Goal: Check status: Check status

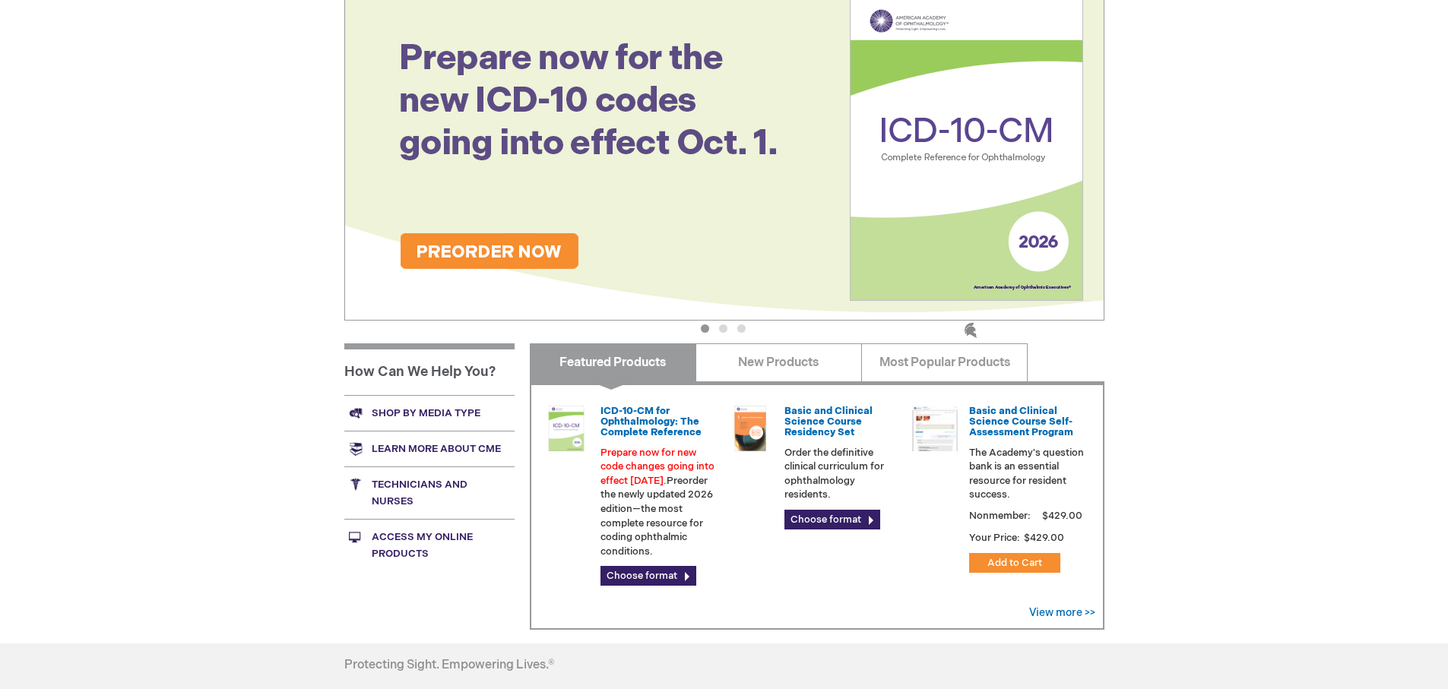
scroll to position [163, 0]
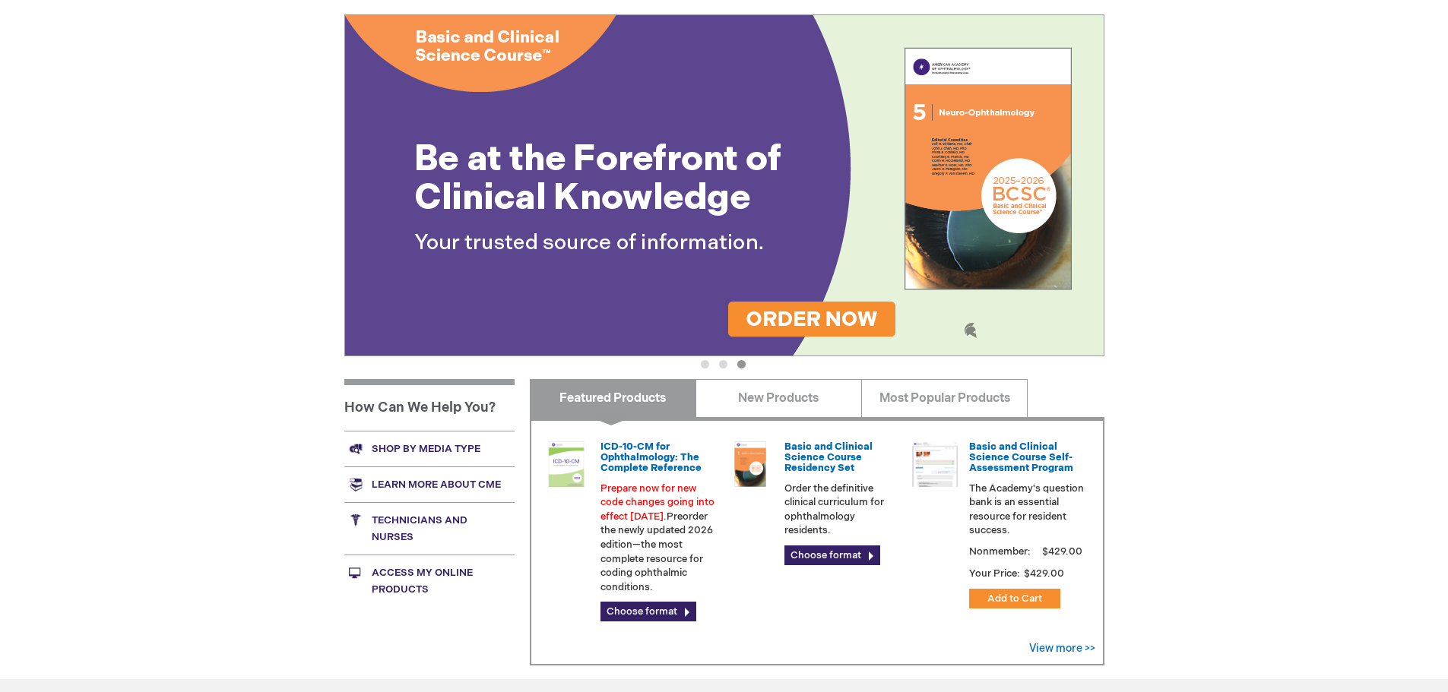
click at [409, 563] on link "Access My Online Products" at bounding box center [429, 581] width 170 height 52
click at [1291, 273] on div "[PERSON_NAME] Log Out Search My Cart CLOSE RECENTLY ADDED ITEM(S) Close There a…" at bounding box center [724, 379] width 1448 height 1084
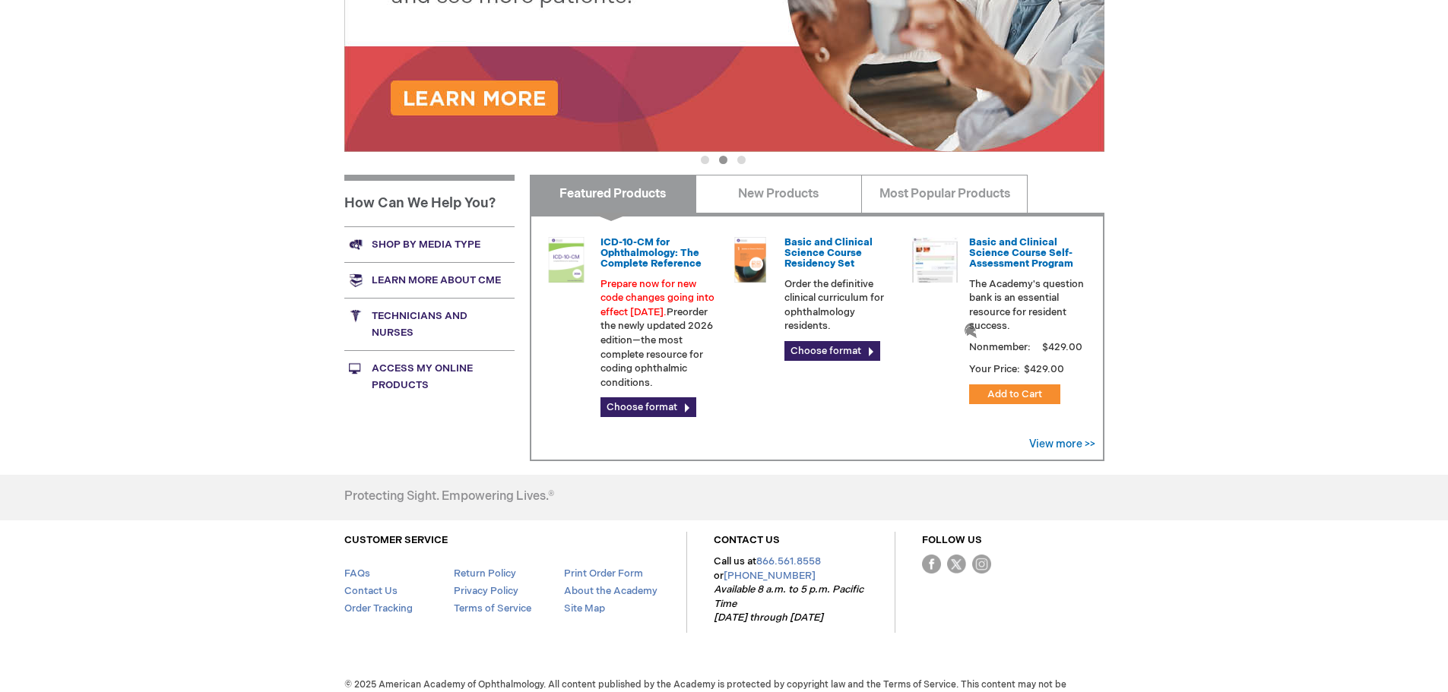
scroll to position [380, 0]
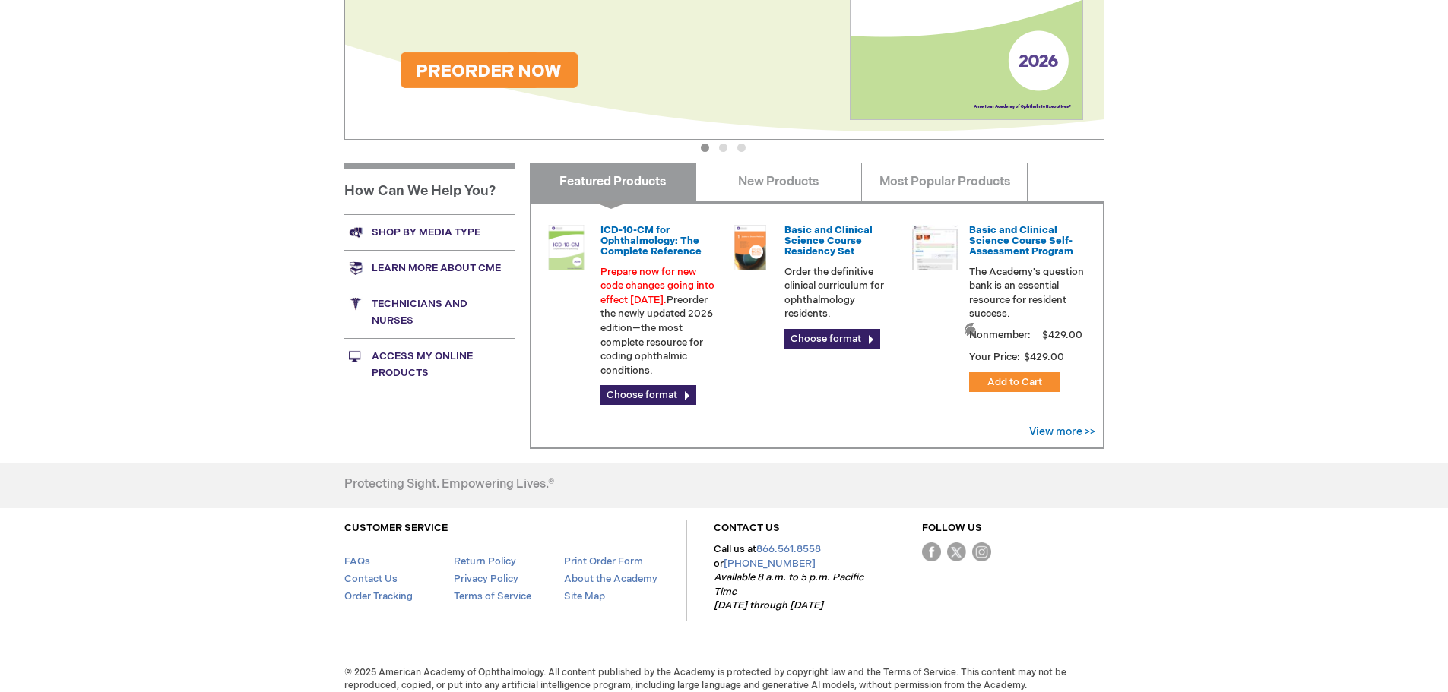
click at [234, 314] on div "[PERSON_NAME] Log Out Search My Cart CLOSE RECENTLY ADDED ITEM(S) Close There a…" at bounding box center [724, 162] width 1448 height 1084
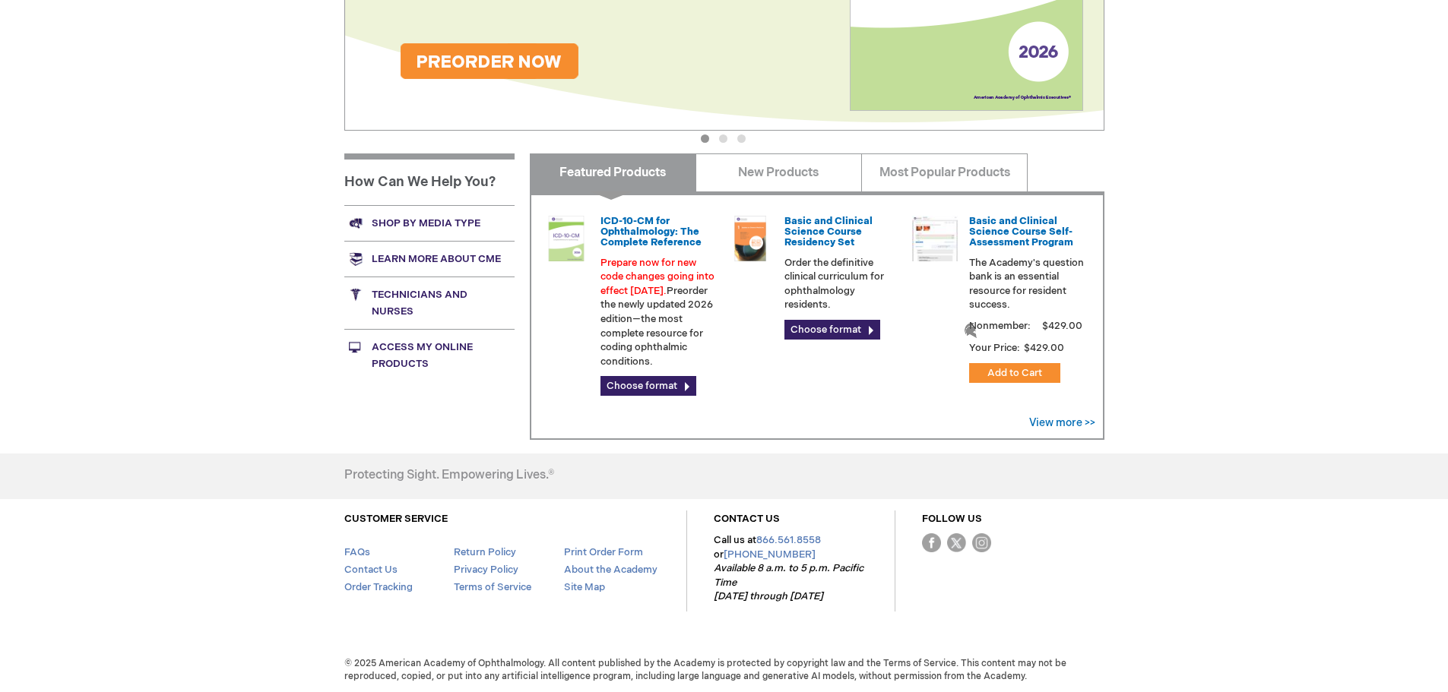
scroll to position [391, 0]
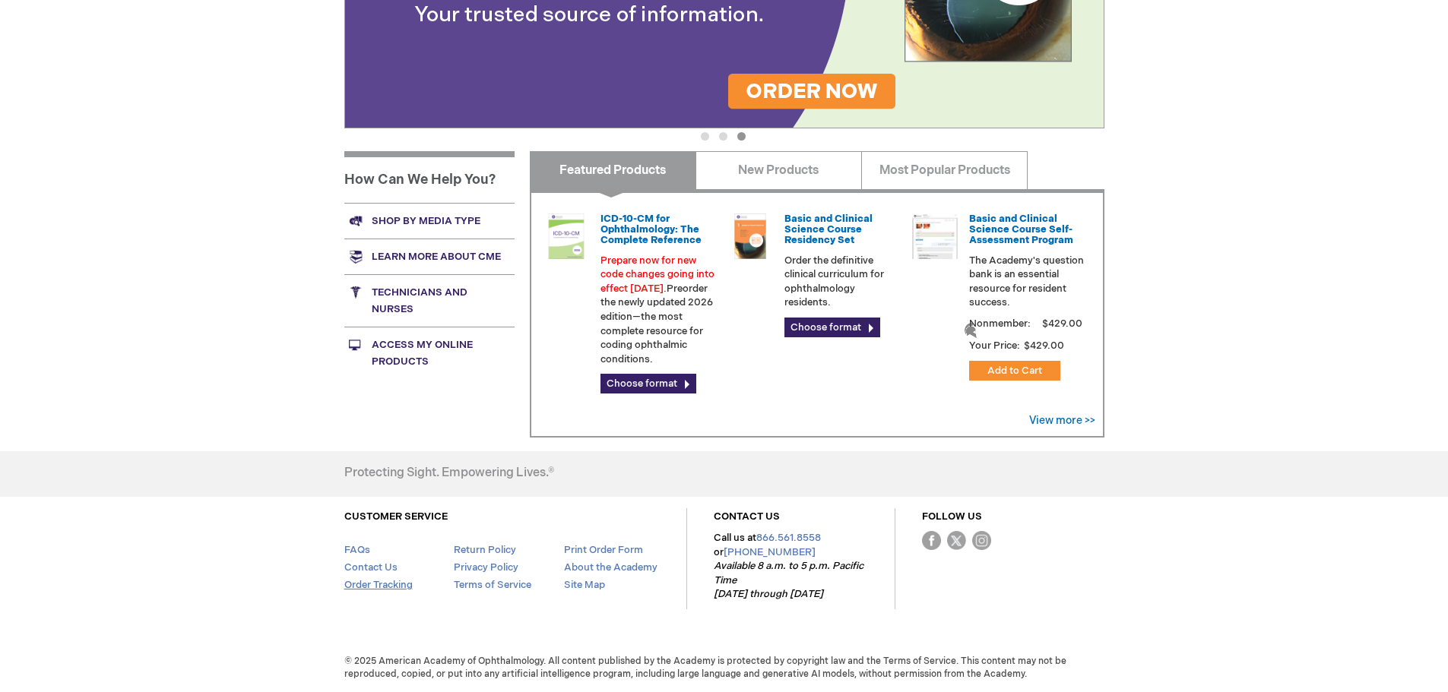
click at [378, 586] on link "Order Tracking" at bounding box center [378, 585] width 68 height 12
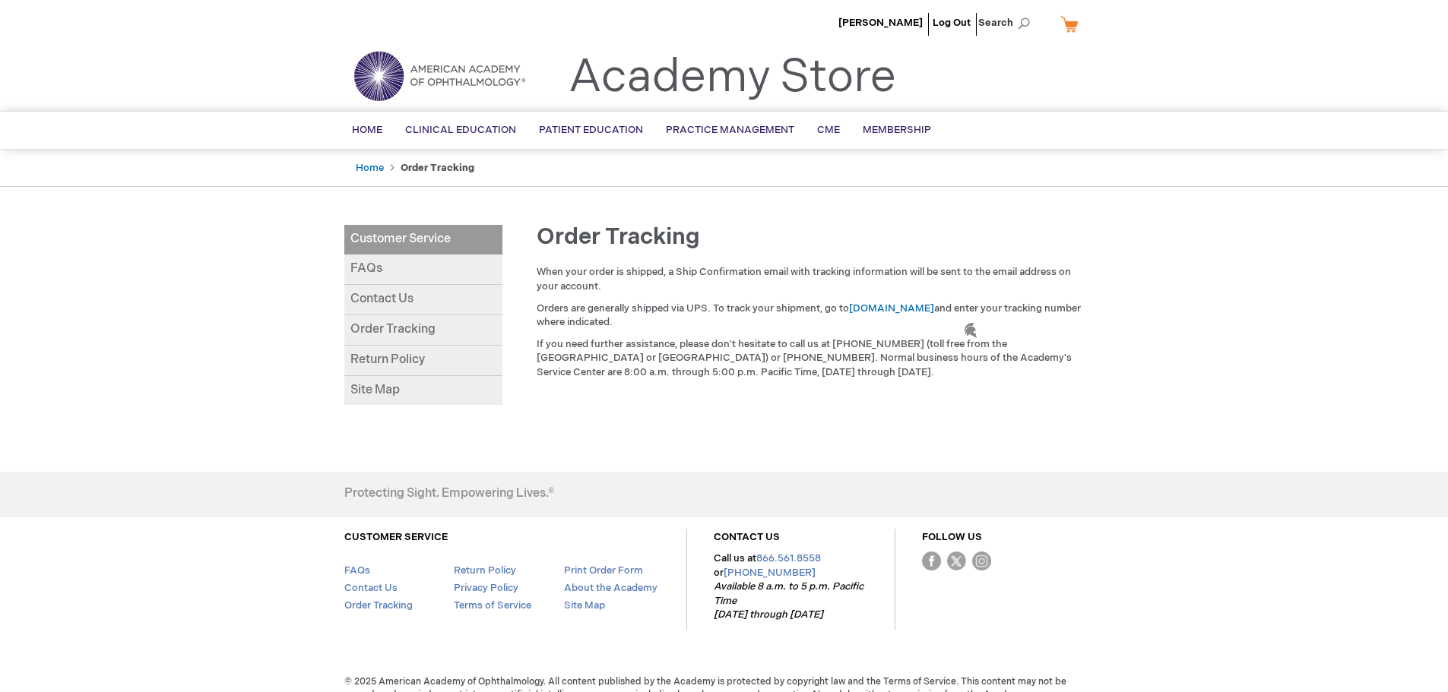
click at [426, 326] on link "Order Tracking" at bounding box center [423, 330] width 158 height 30
click at [902, 19] on span "[PERSON_NAME]" at bounding box center [880, 23] width 84 height 12
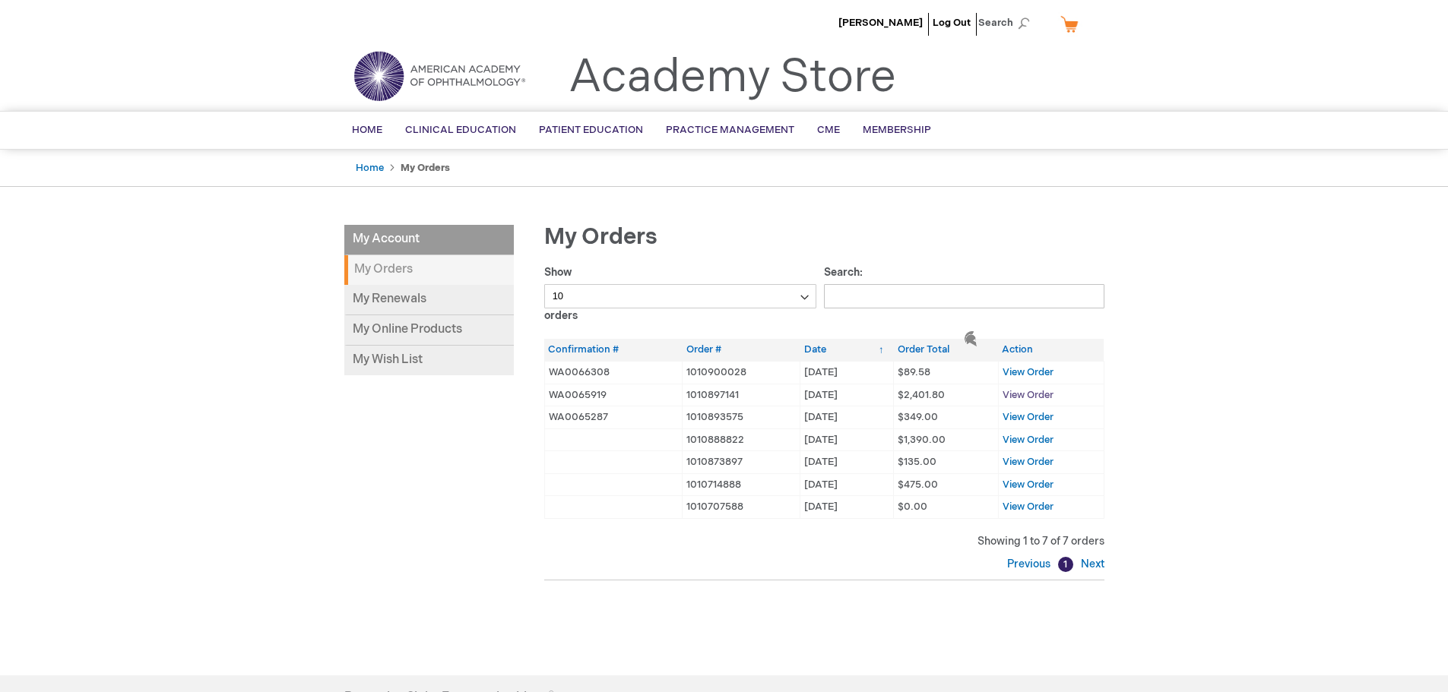
click at [1027, 394] on span "View Order" at bounding box center [1027, 395] width 51 height 12
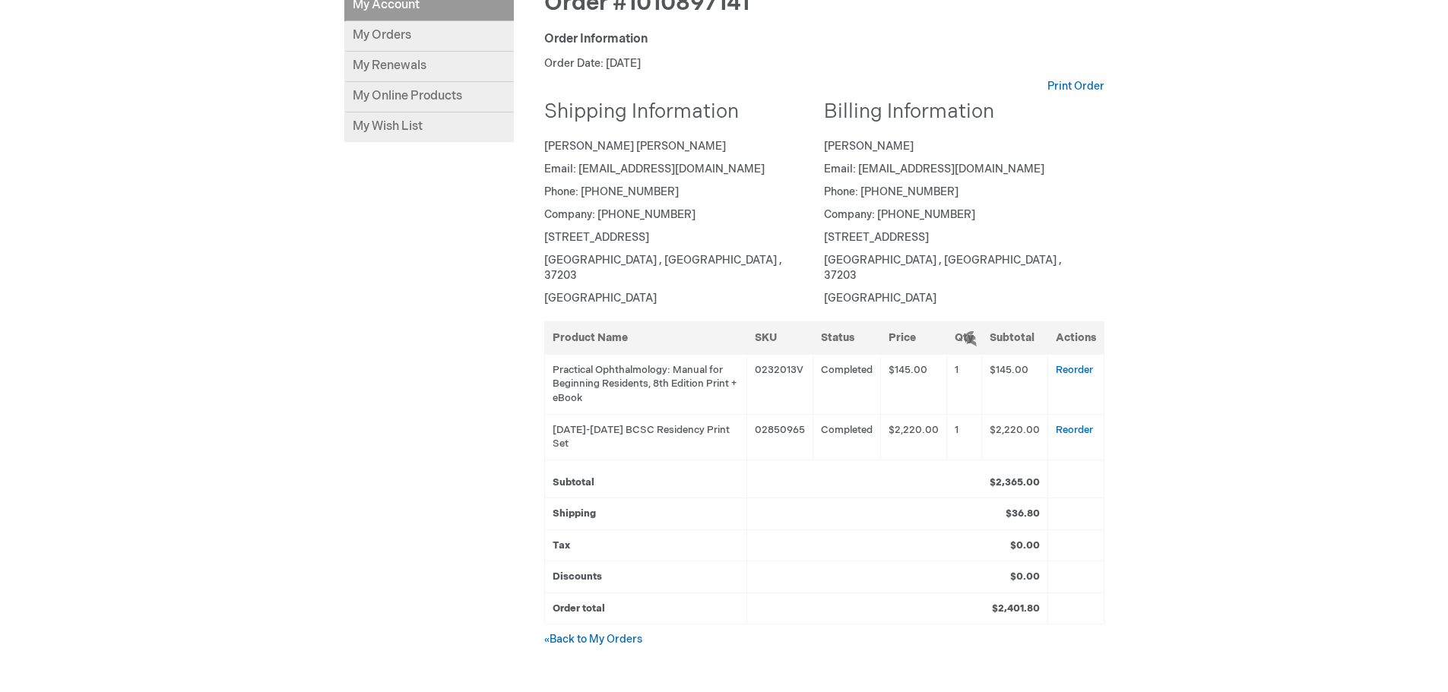
scroll to position [228, 0]
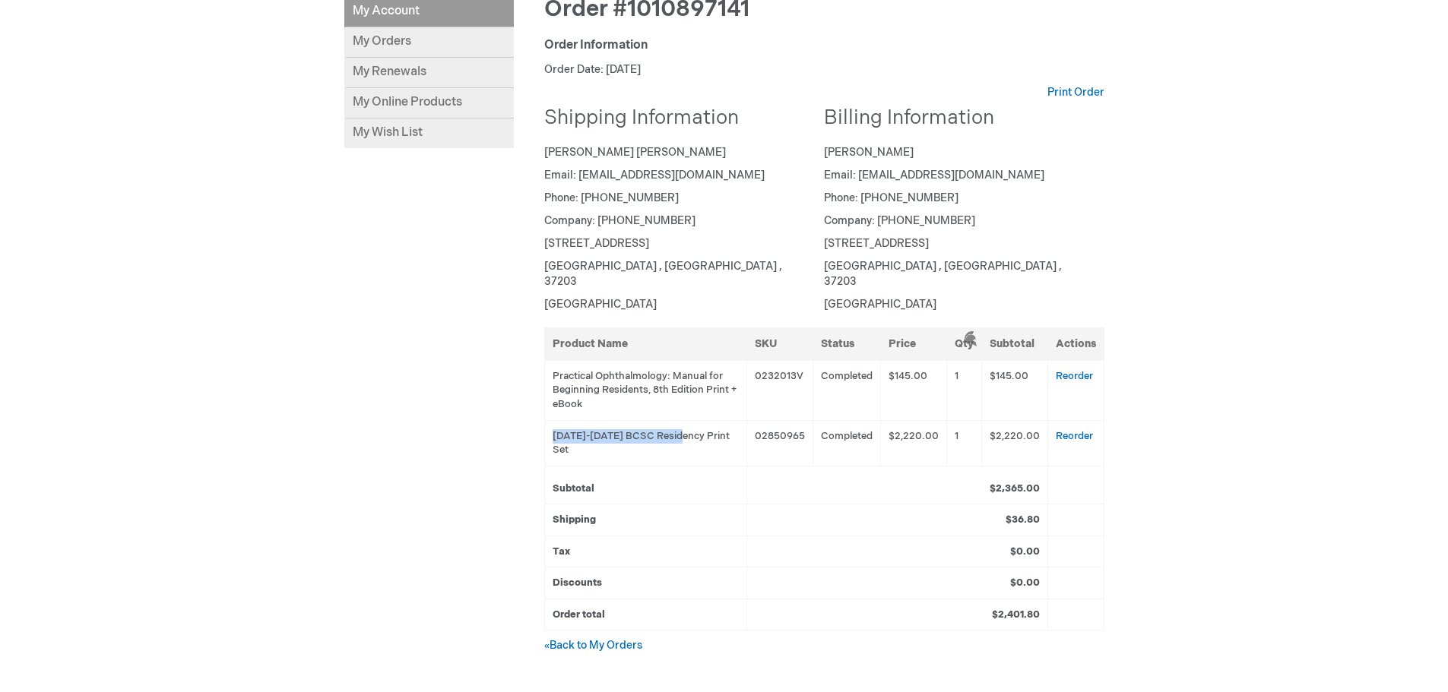
drag, startPoint x: 552, startPoint y: 419, endPoint x: 684, endPoint y: 429, distance: 131.8
click at [684, 429] on td "2025-2026 BCSC Residency Print Set" at bounding box center [645, 443] width 202 height 46
copy td "2025-2026 BCSC Residency"
click at [1222, 428] on div "Anderson Brock Log Out Search My Cart CLOSE RECENTLY ADDED ITEM(S) Close There …" at bounding box center [724, 373] width 1448 height 1202
click at [619, 420] on td "2025-2026 BCSC Residency Print Set" at bounding box center [645, 443] width 202 height 46
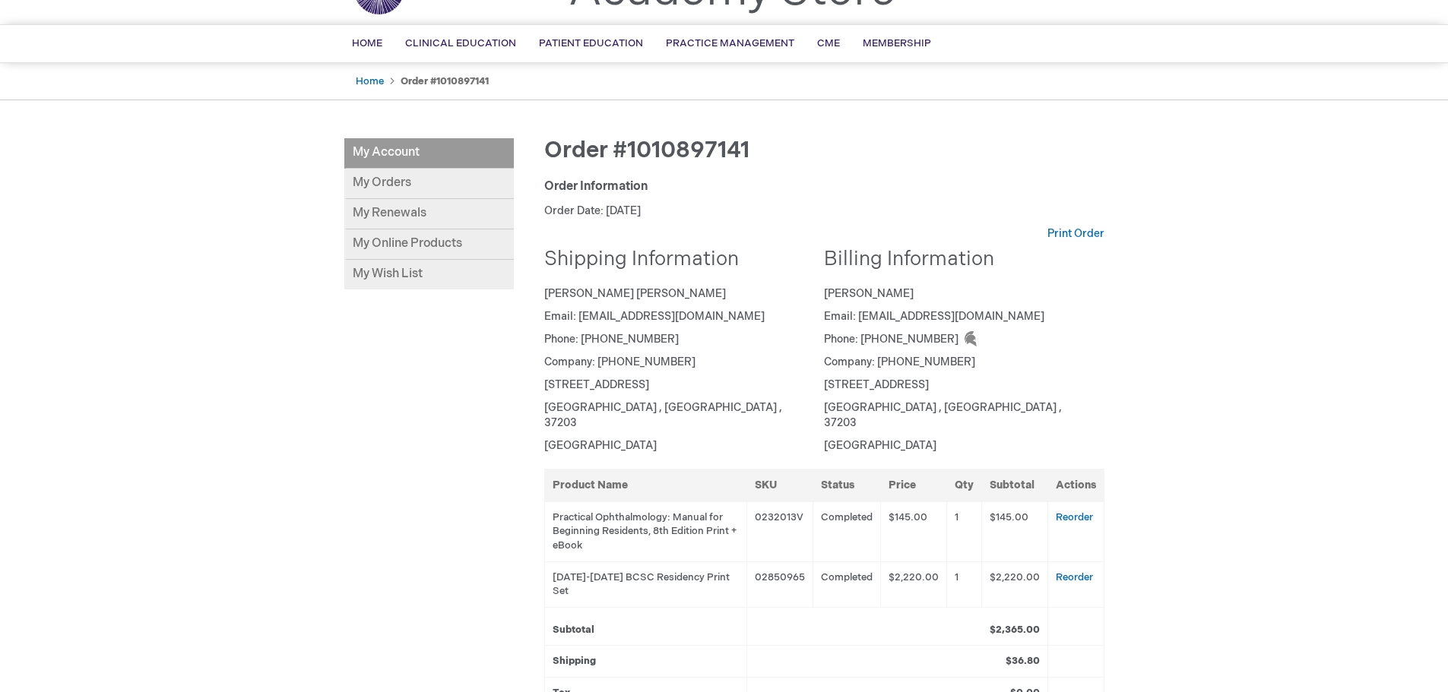
scroll to position [0, 0]
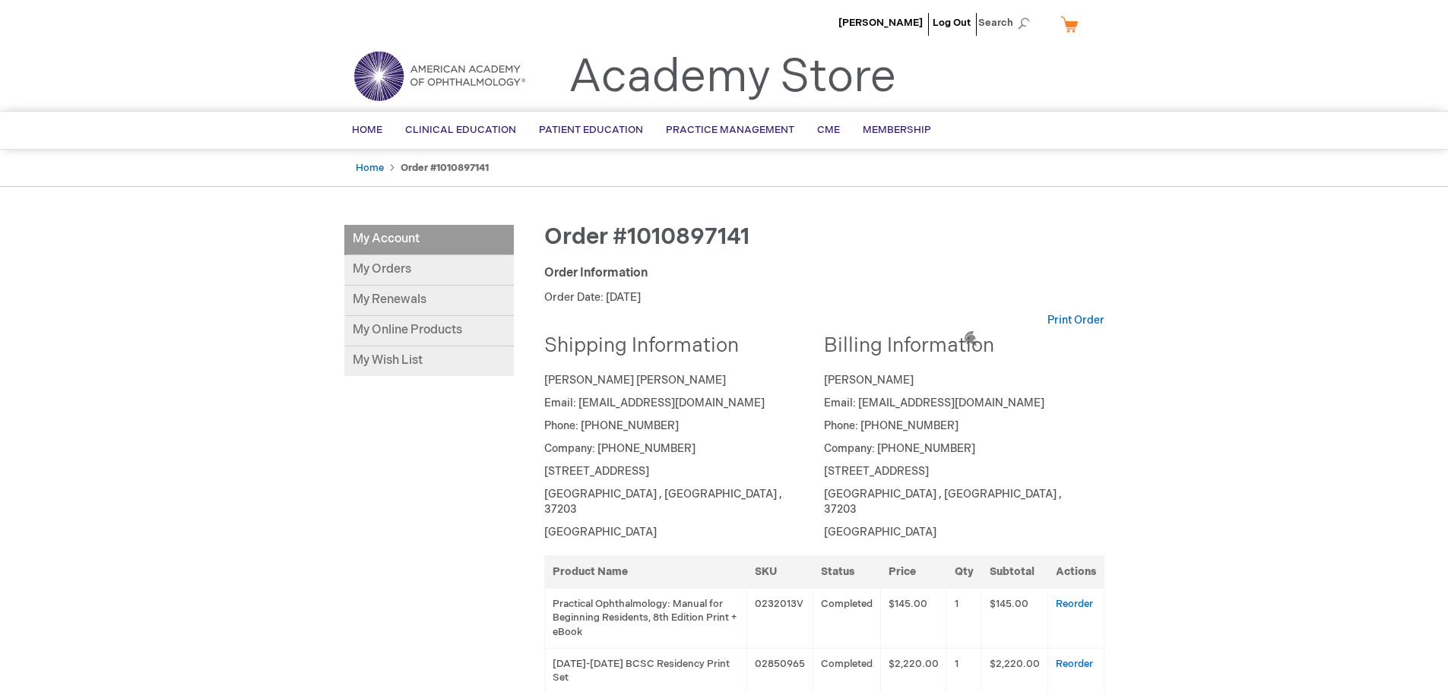
click at [1241, 336] on div "Anderson Brock Log Out Search My Cart CLOSE RECENTLY ADDED ITEM(S) Close There …" at bounding box center [724, 601] width 1448 height 1202
click at [401, 331] on link "My Online Products" at bounding box center [428, 331] width 169 height 30
click at [905, 252] on div "Order #1010897141" at bounding box center [824, 245] width 560 height 40
click at [971, 341] on img at bounding box center [970, 339] width 18 height 18
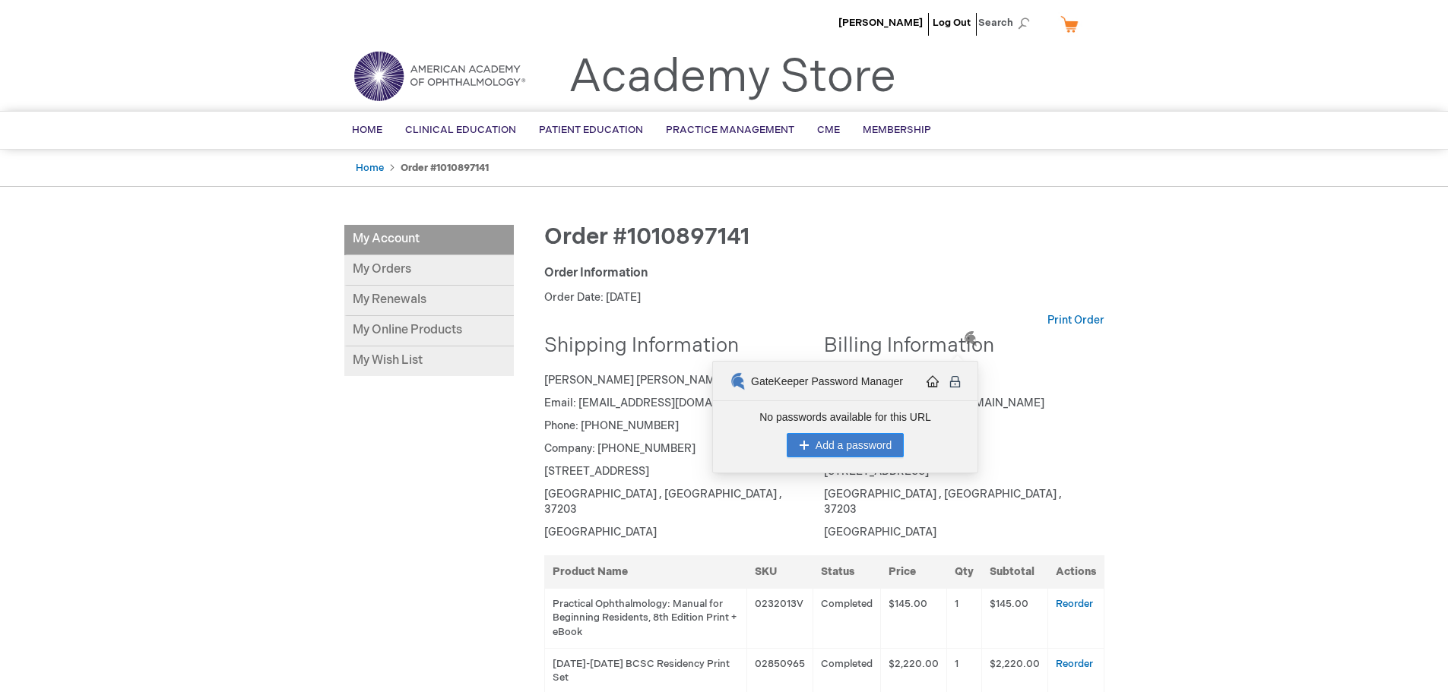
click at [1128, 417] on div "Anderson Brock Log Out Search My Cart CLOSE RECENTLY ADDED ITEM(S) Close There …" at bounding box center [724, 601] width 1448 height 1202
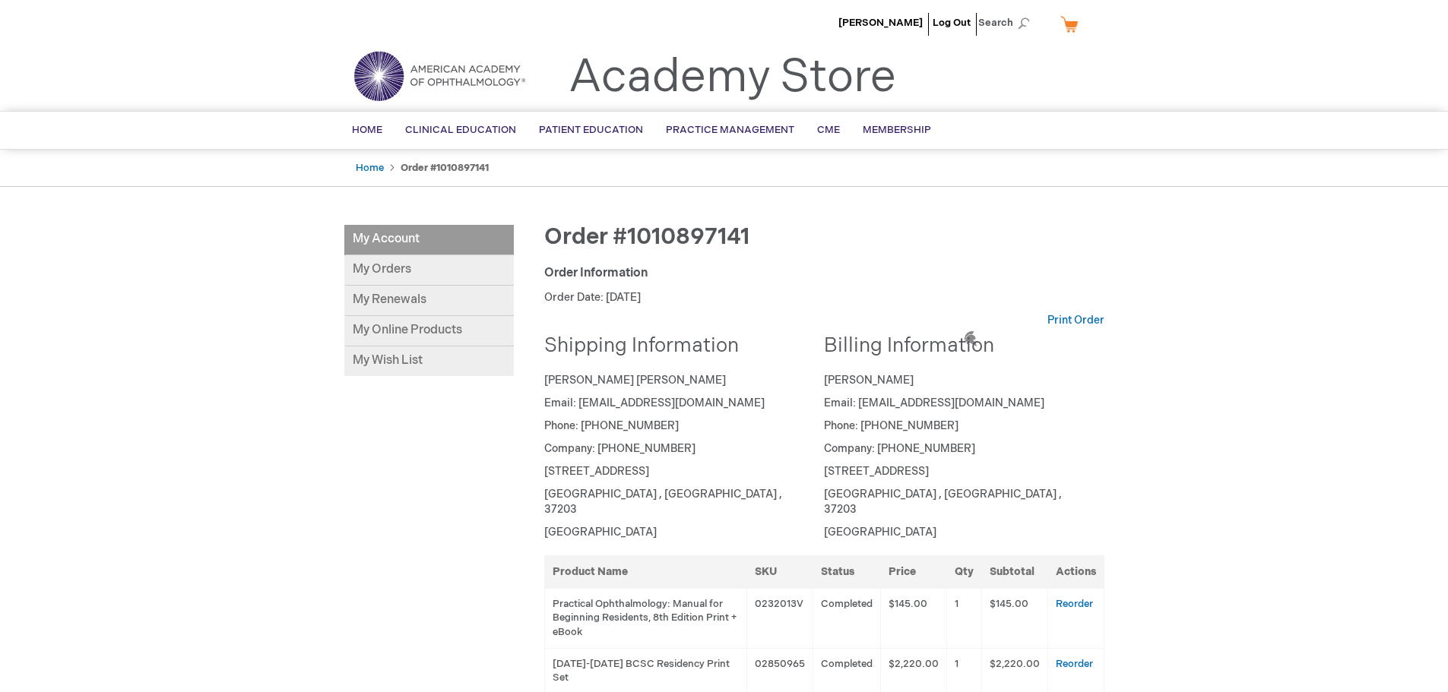
click at [974, 349] on h2 "Billing Information" at bounding box center [958, 347] width 269 height 22
click at [972, 337] on img at bounding box center [970, 339] width 18 height 18
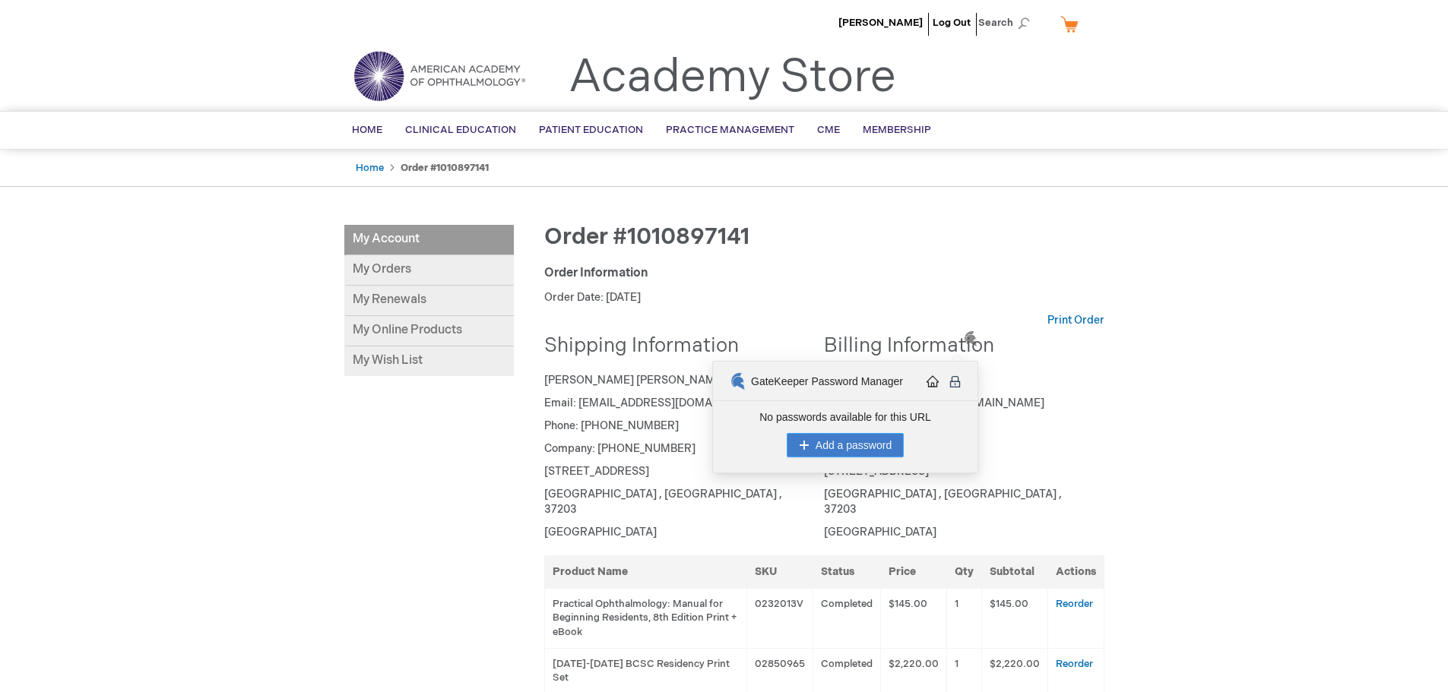
click at [848, 454] on button "Add a password" at bounding box center [844, 445] width 117 height 24
click at [1143, 404] on div "Anderson Brock Log Out Search My Cart CLOSE RECENTLY ADDED ITEM(S) Close There …" at bounding box center [724, 601] width 1448 height 1202
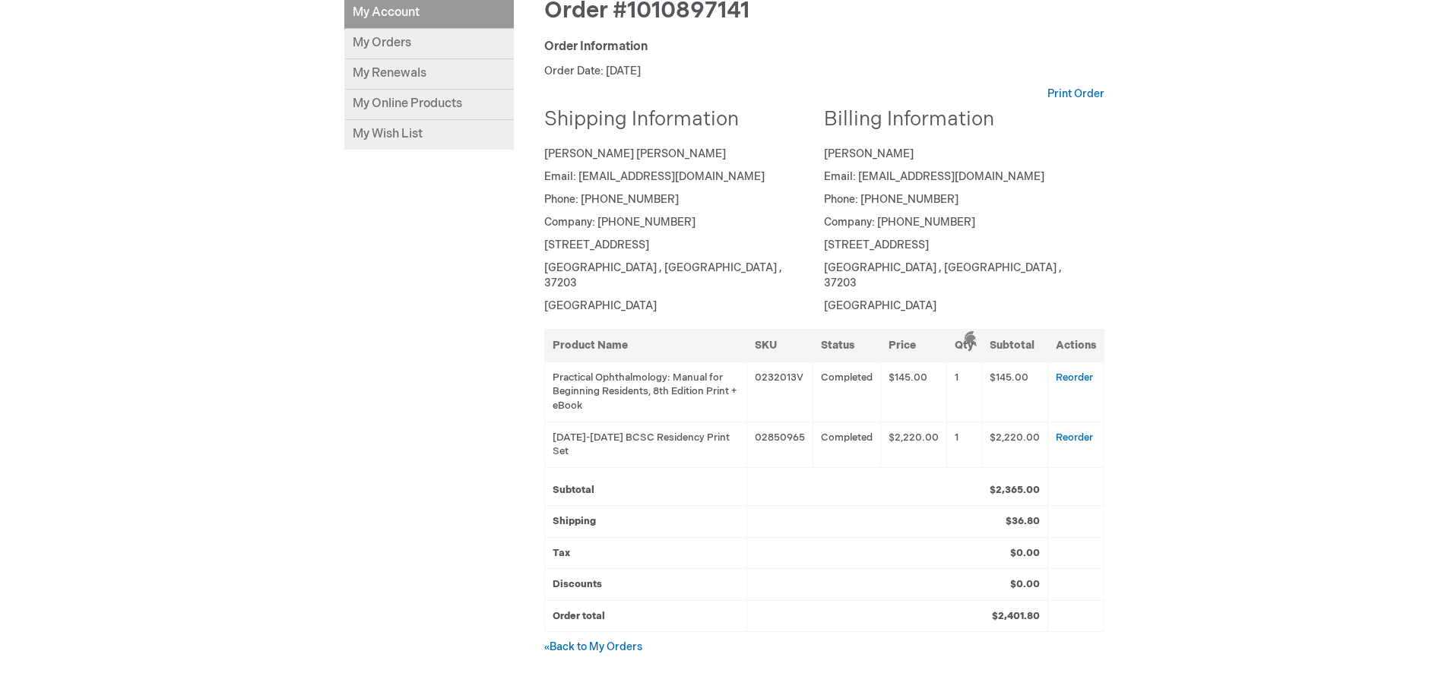
scroll to position [228, 0]
drag, startPoint x: 548, startPoint y: 419, endPoint x: 737, endPoint y: 422, distance: 189.2
click at [737, 422] on td "2025-2026 BCSC Residency Print Set" at bounding box center [645, 443] width 202 height 46
copy td "2025-2026 BCSC Residency Print Set"
click at [672, 420] on td "2025-2026 BCSC Residency Print Set" at bounding box center [645, 443] width 202 height 46
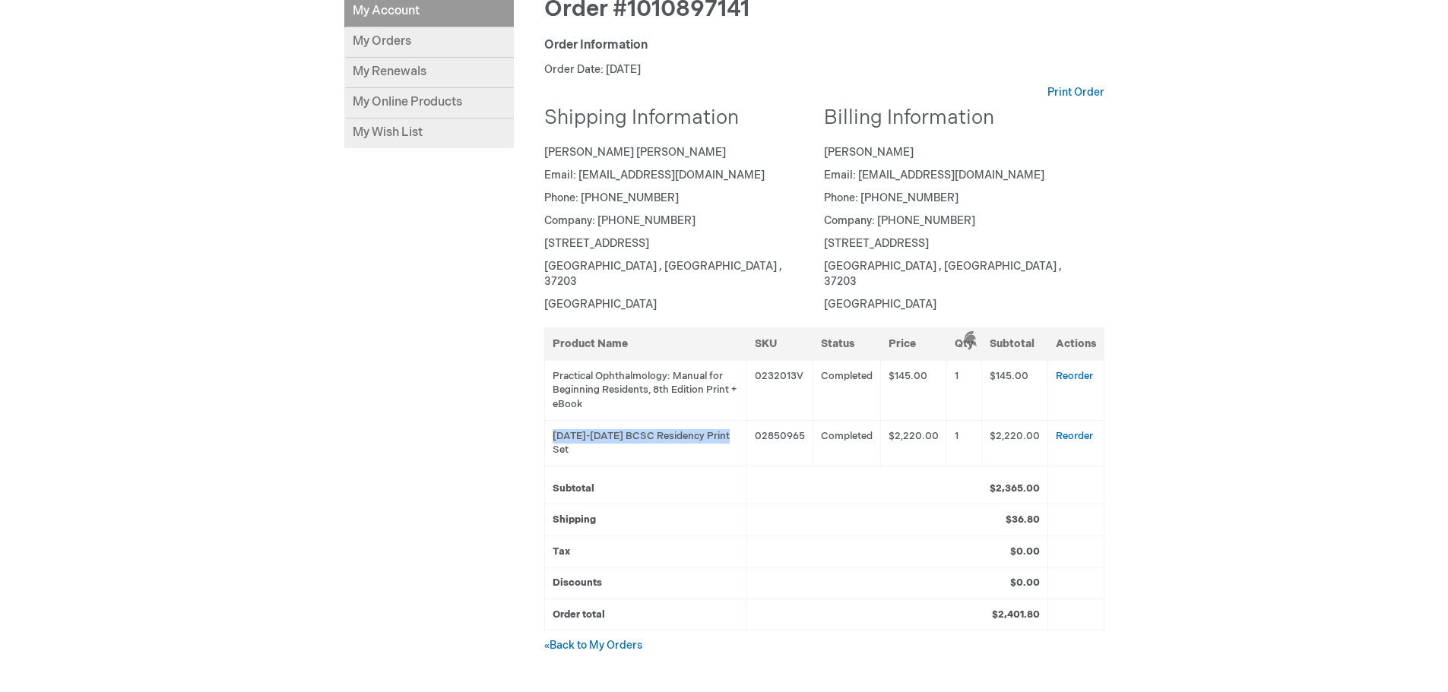
drag, startPoint x: 546, startPoint y: 416, endPoint x: 733, endPoint y: 427, distance: 187.2
click at [733, 427] on td "2025-2026 BCSC Residency Print Set" at bounding box center [645, 443] width 202 height 46
copy td "2025-2026 BCSC Residency Print Set"
click at [1199, 248] on div "Anderson Brock Log Out Search My Cart CLOSE RECENTLY ADDED ITEM(S) Close There …" at bounding box center [724, 373] width 1448 height 1202
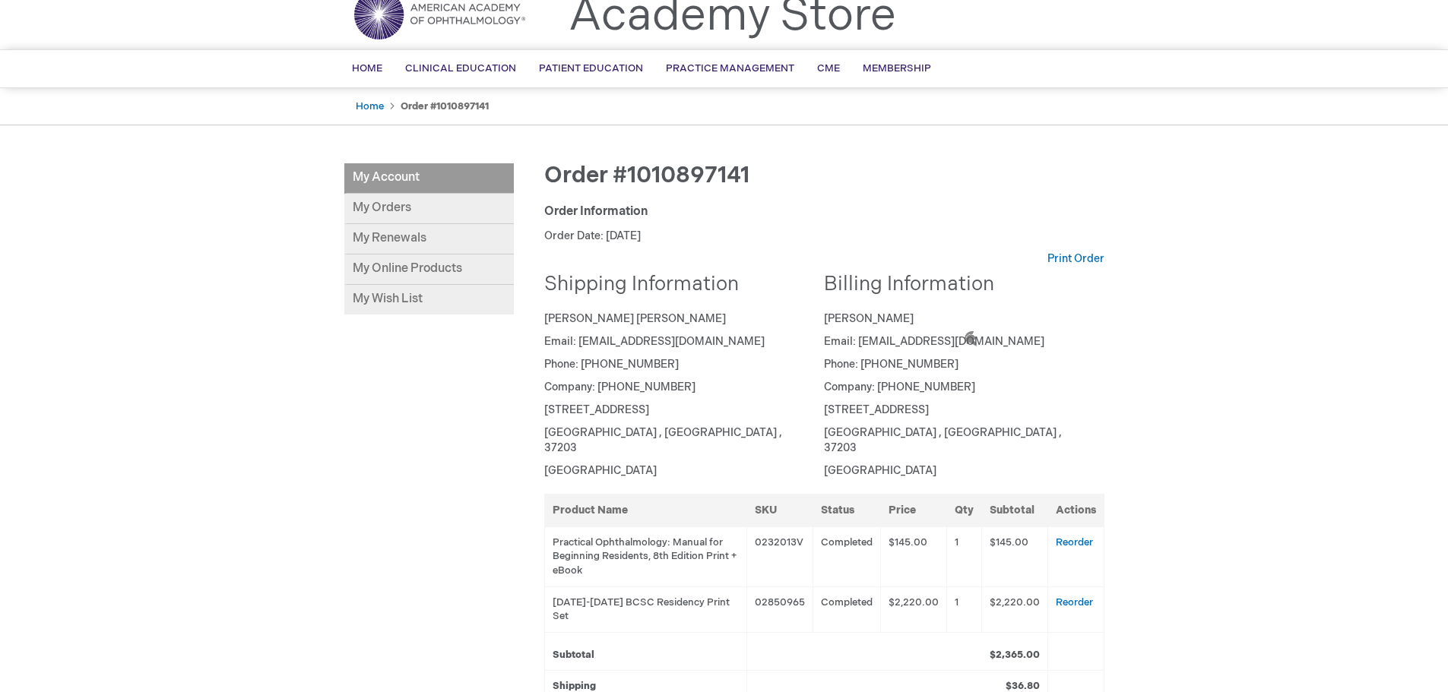
scroll to position [0, 0]
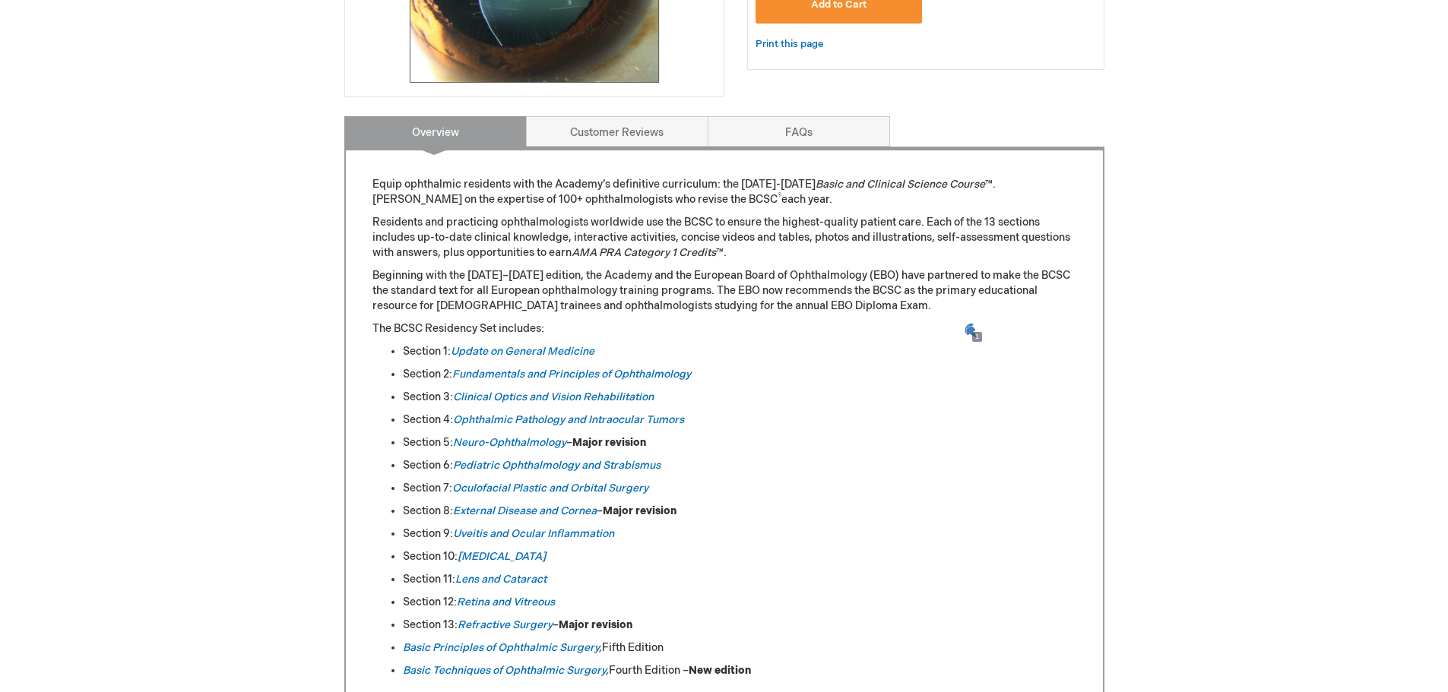
scroll to position [532, 0]
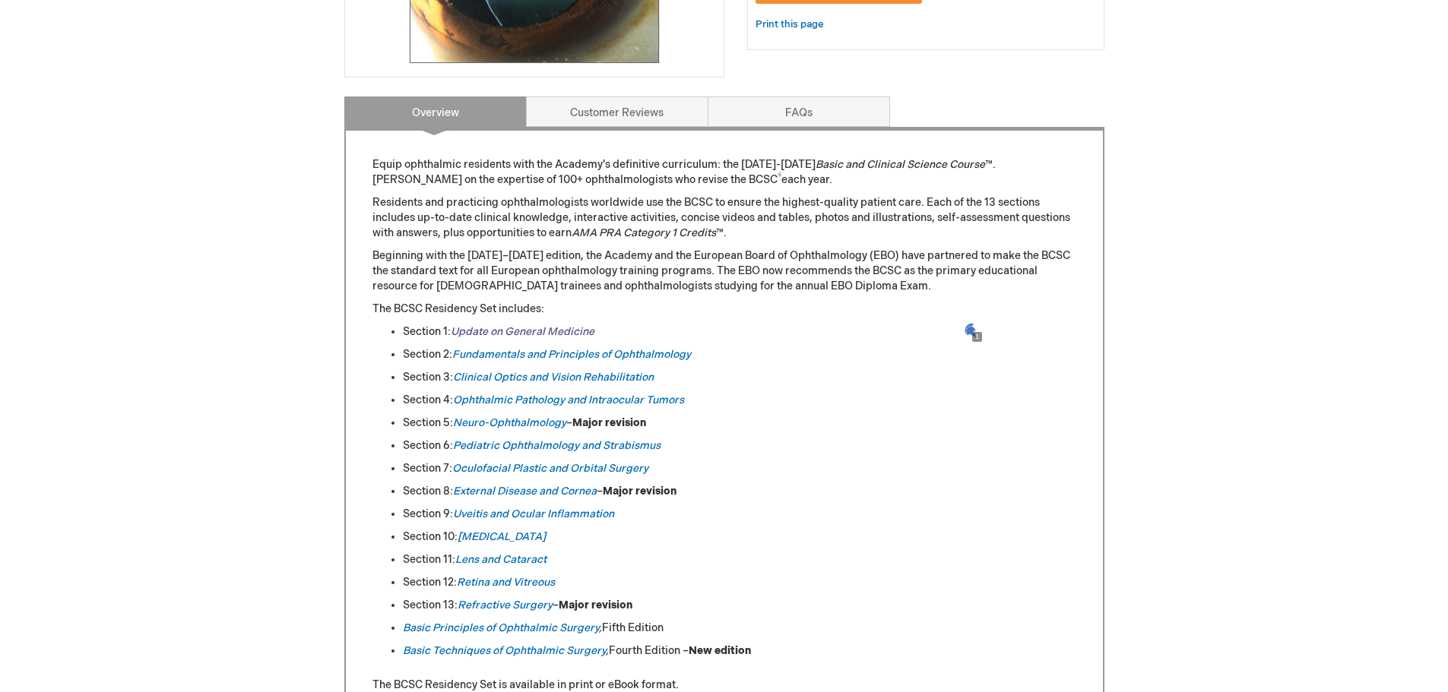
click at [533, 331] on link "Update on General Medicine" at bounding box center [523, 331] width 144 height 13
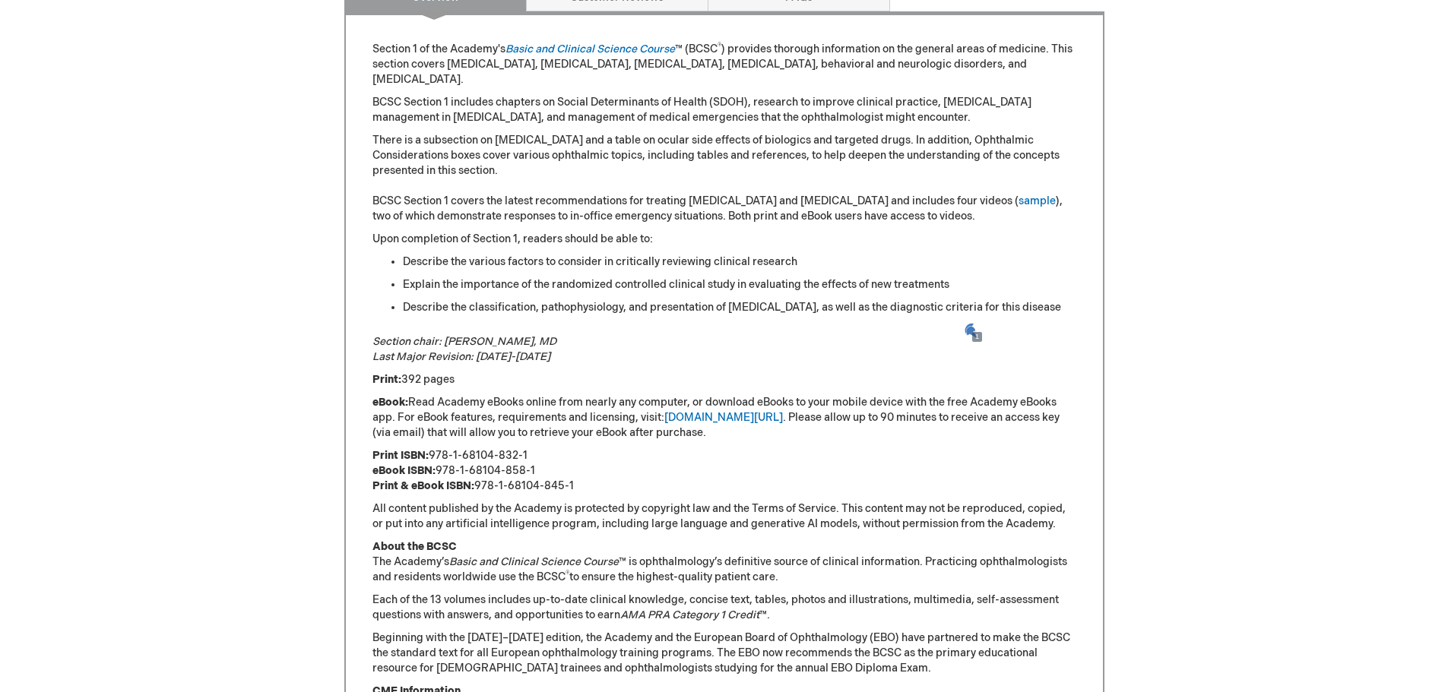
scroll to position [803, 0]
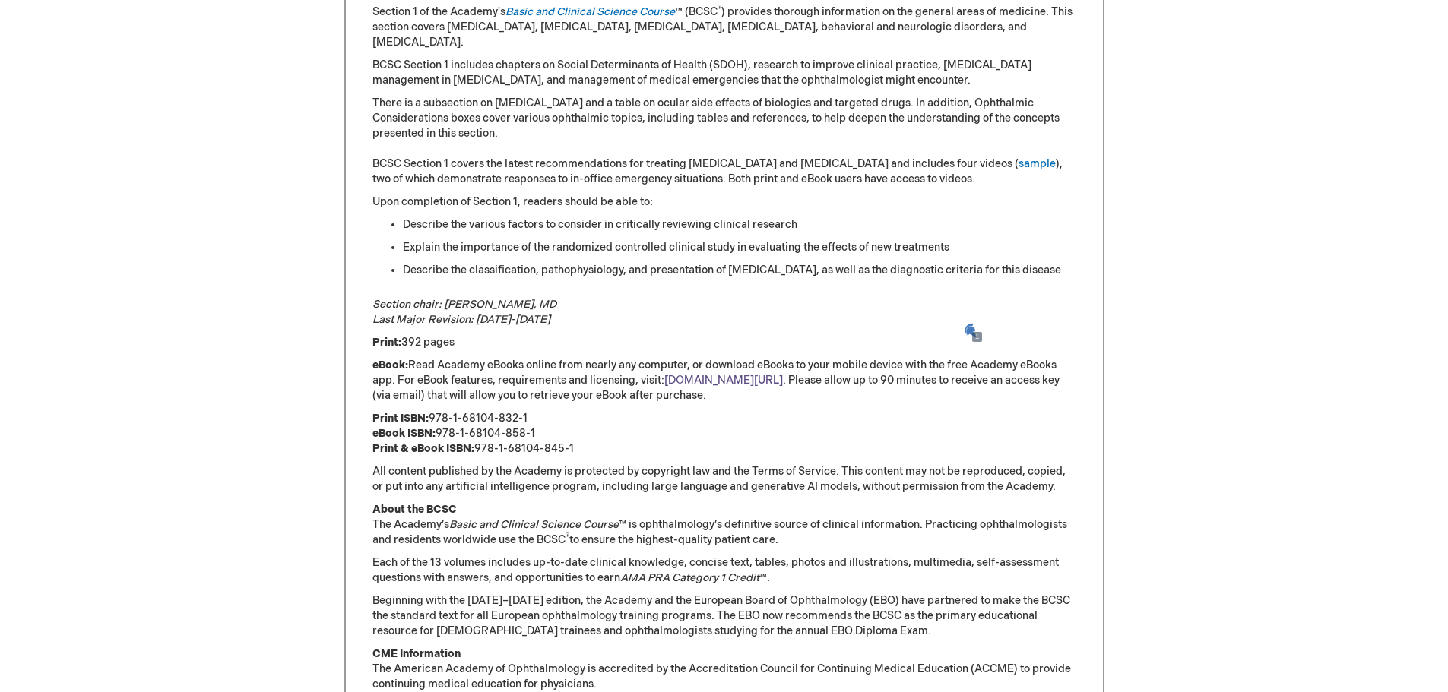
click at [710, 381] on link "[DOMAIN_NAME][URL]" at bounding box center [723, 380] width 119 height 13
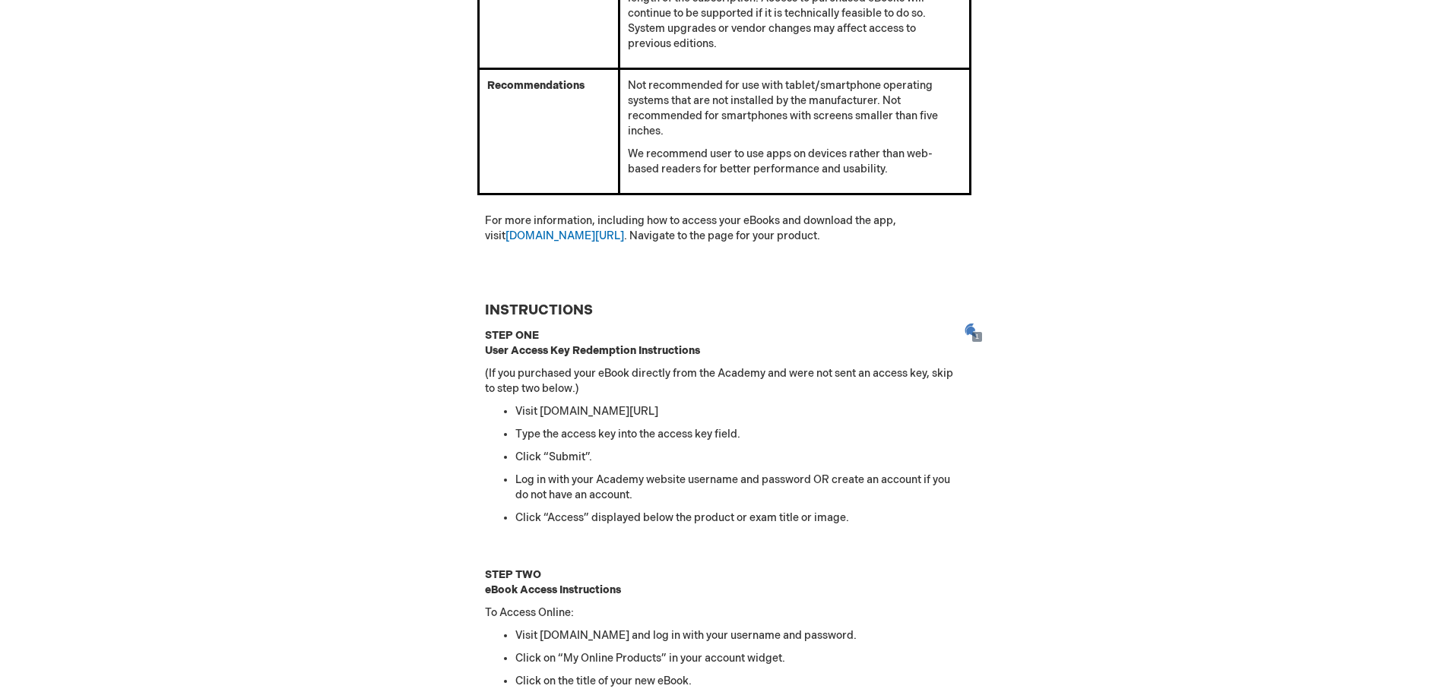
scroll to position [1064, 0]
